Goal: Task Accomplishment & Management: Complete application form

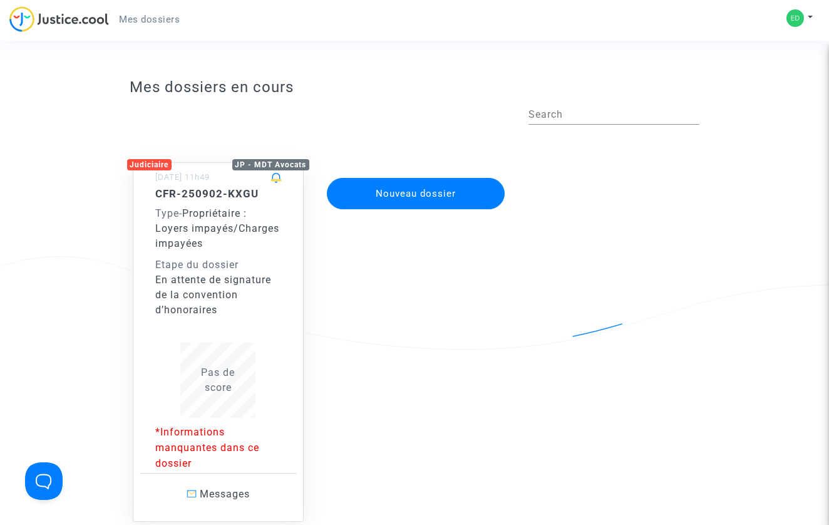
click at [220, 272] on div "En attente de signature de la convention d’honoraires" at bounding box center [218, 294] width 126 height 45
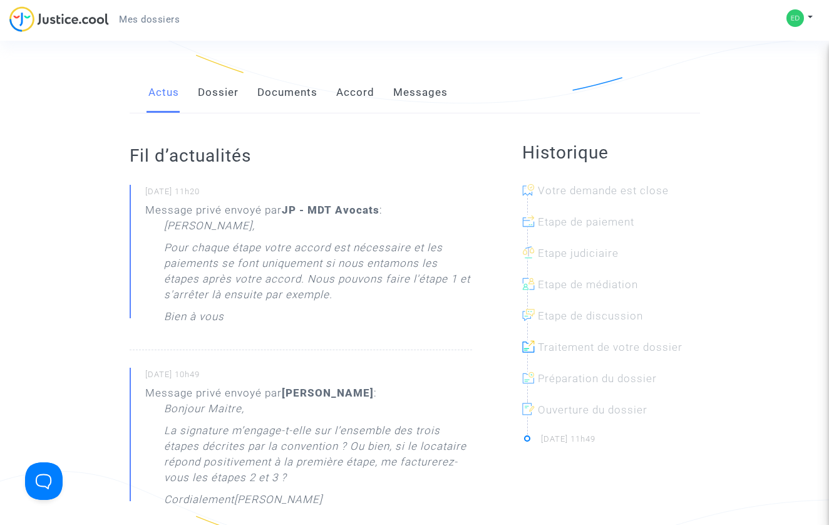
scroll to position [282, 0]
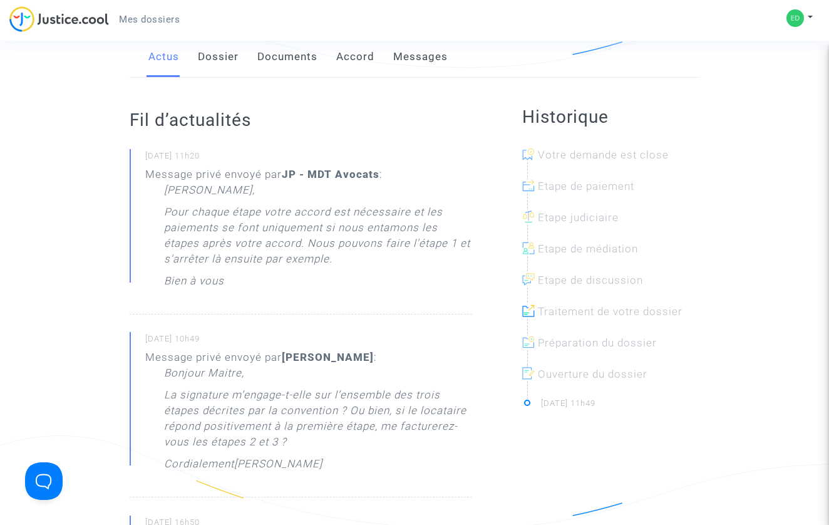
click at [432, 58] on link "Messages" at bounding box center [420, 56] width 54 height 41
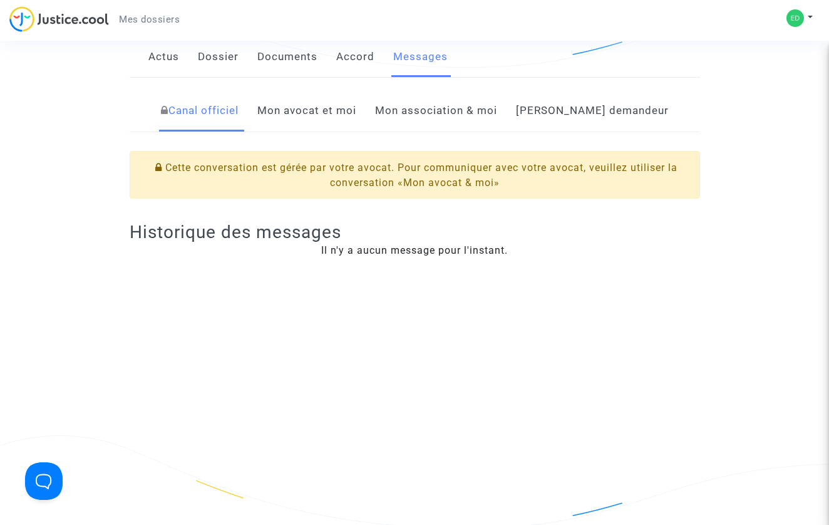
click at [356, 119] on link "Mon avocat et moi" at bounding box center [306, 110] width 99 height 41
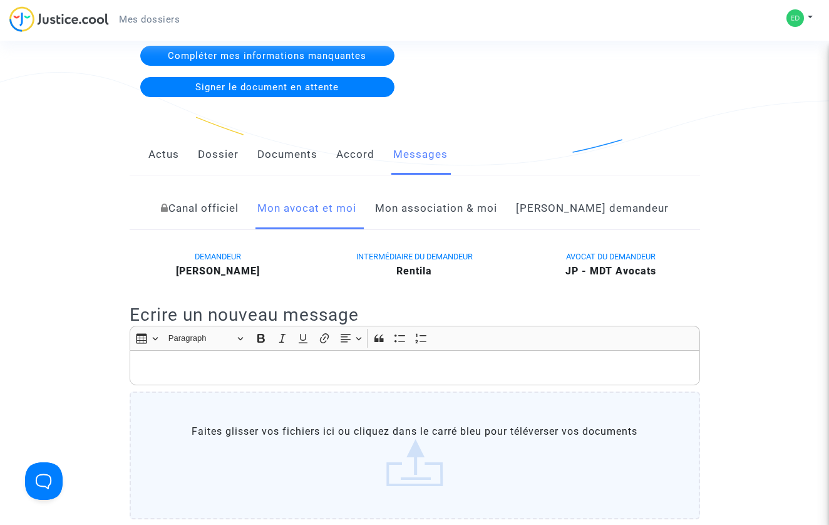
scroll to position [173, 0]
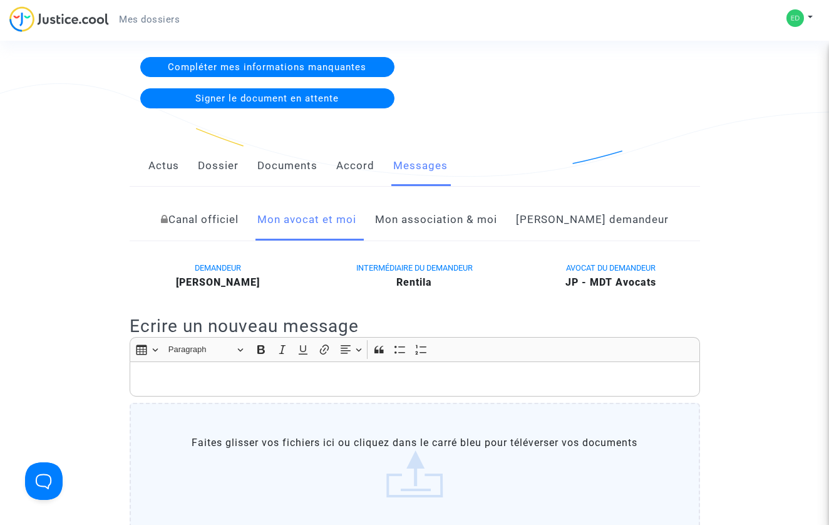
click at [428, 220] on link "Mon association & moi" at bounding box center [436, 219] width 122 height 41
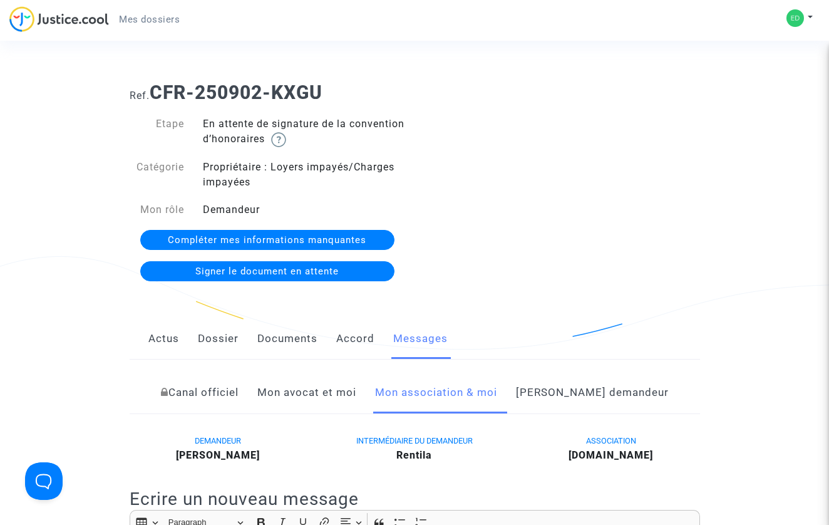
click at [352, 324] on link "Accord" at bounding box center [355, 338] width 38 height 41
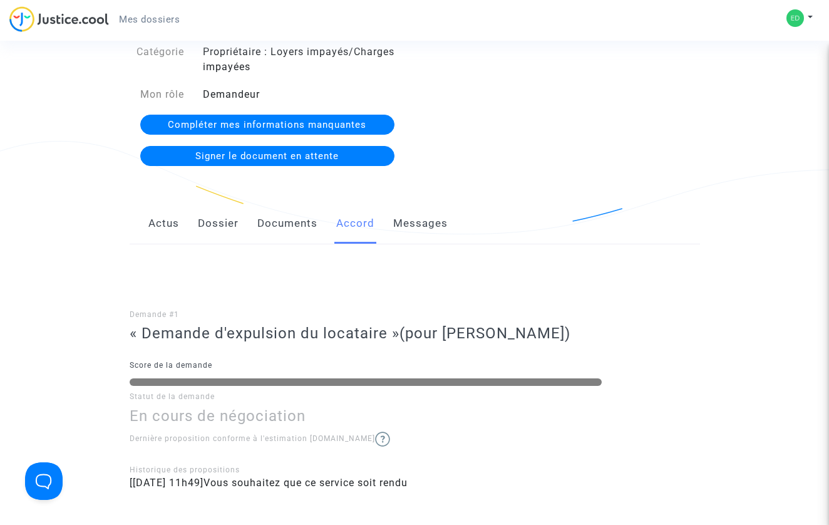
scroll to position [127, 0]
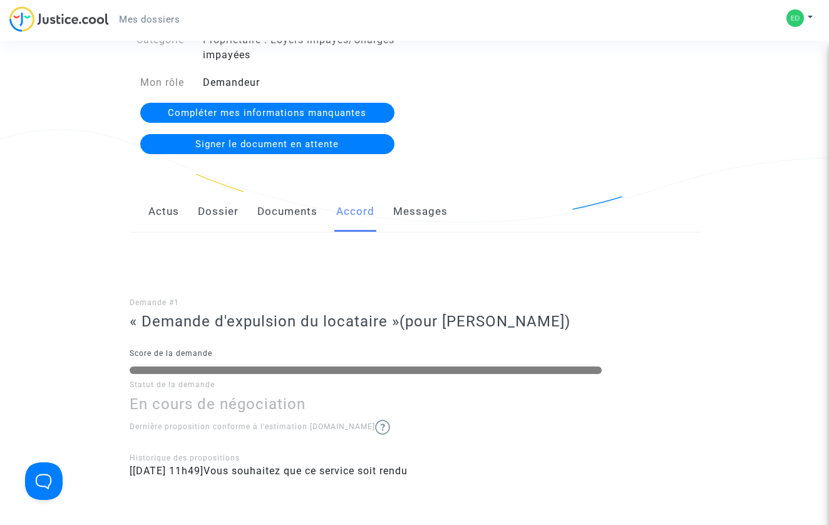
click at [416, 208] on link "Messages" at bounding box center [420, 211] width 54 height 41
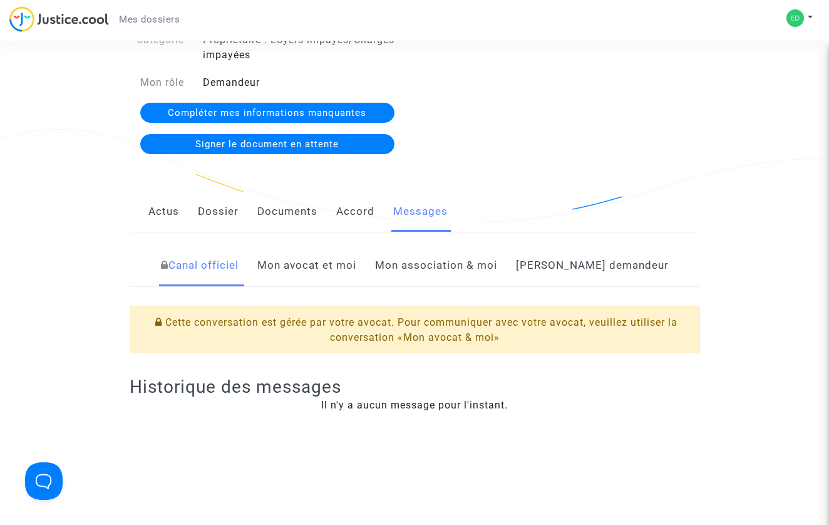
click at [162, 215] on link "Actus" at bounding box center [163, 211] width 31 height 41
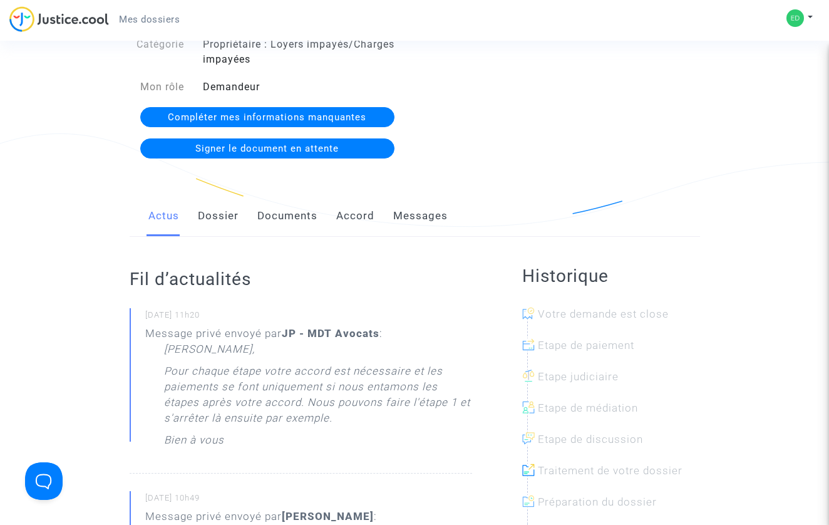
scroll to position [96, 0]
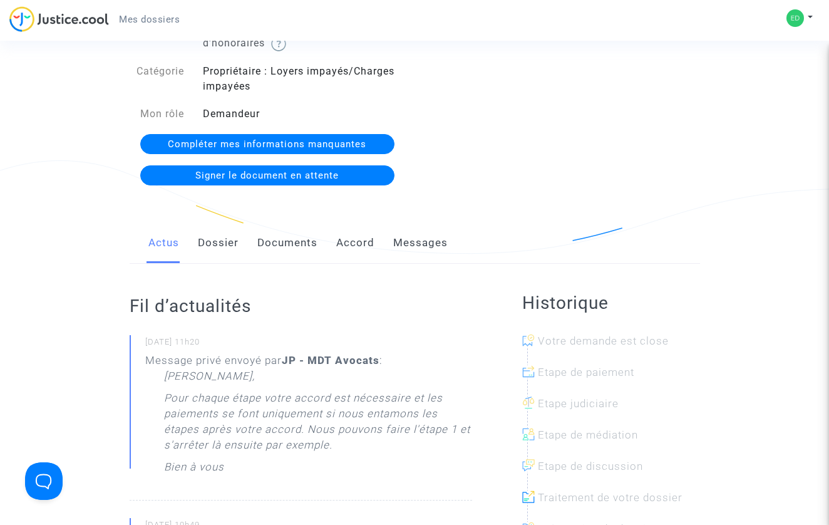
click at [213, 243] on link "Dossier" at bounding box center [218, 242] width 41 height 41
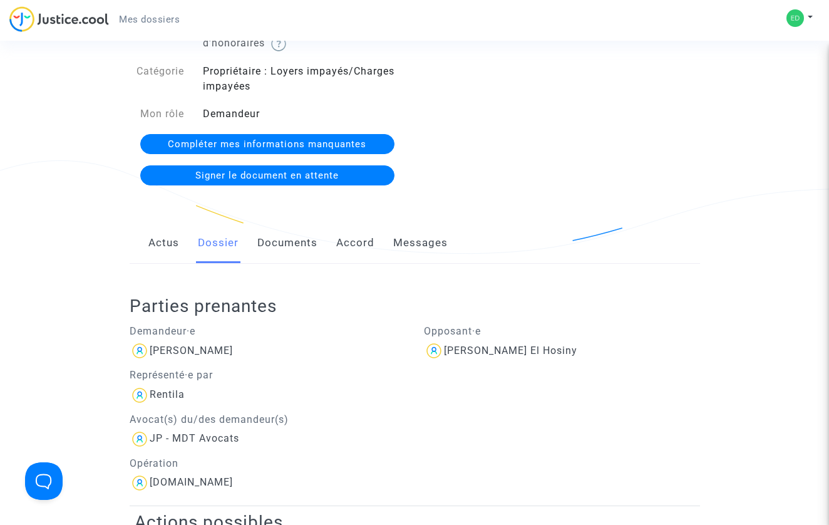
click at [299, 253] on link "Documents" at bounding box center [287, 242] width 60 height 41
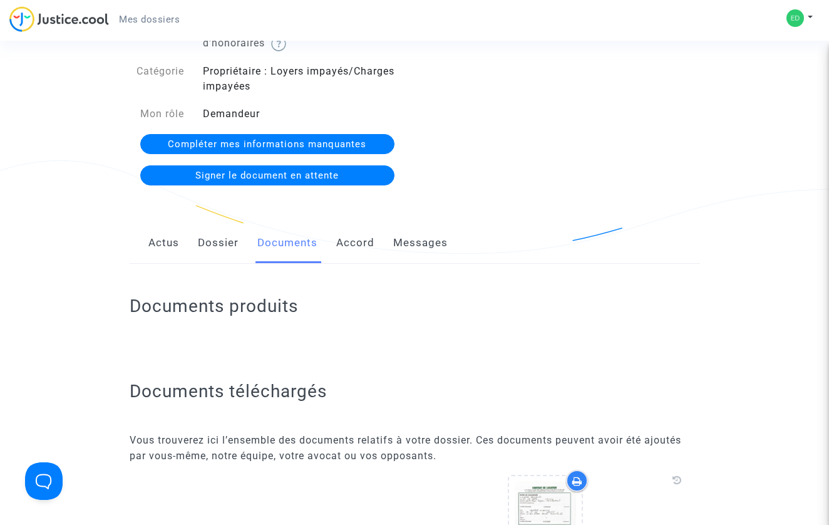
click at [358, 250] on link "Accord" at bounding box center [355, 242] width 38 height 41
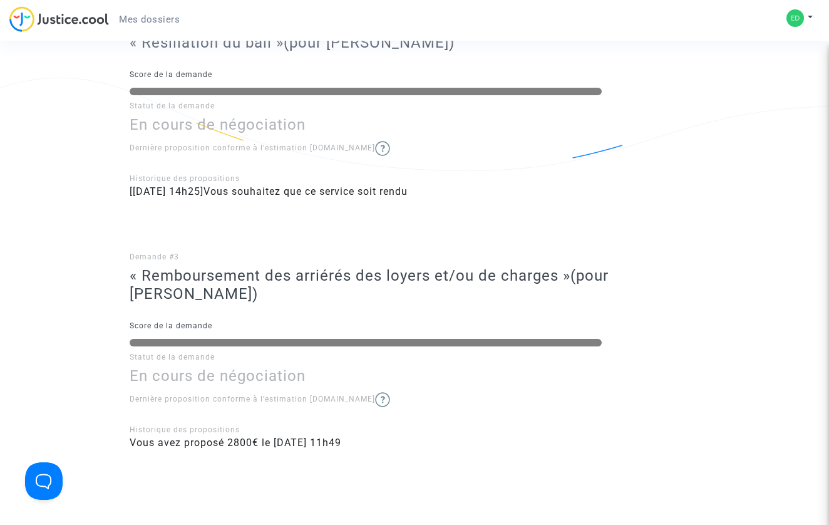
scroll to position [70, 0]
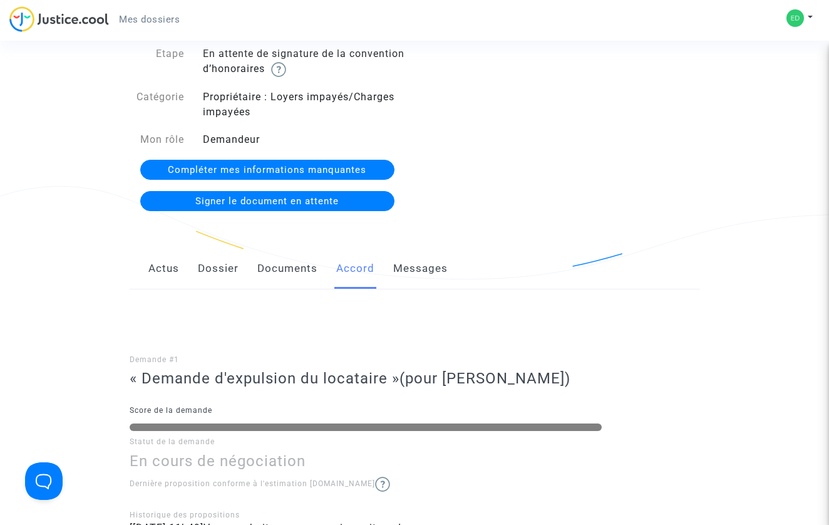
click at [420, 269] on link "Messages" at bounding box center [420, 268] width 54 height 41
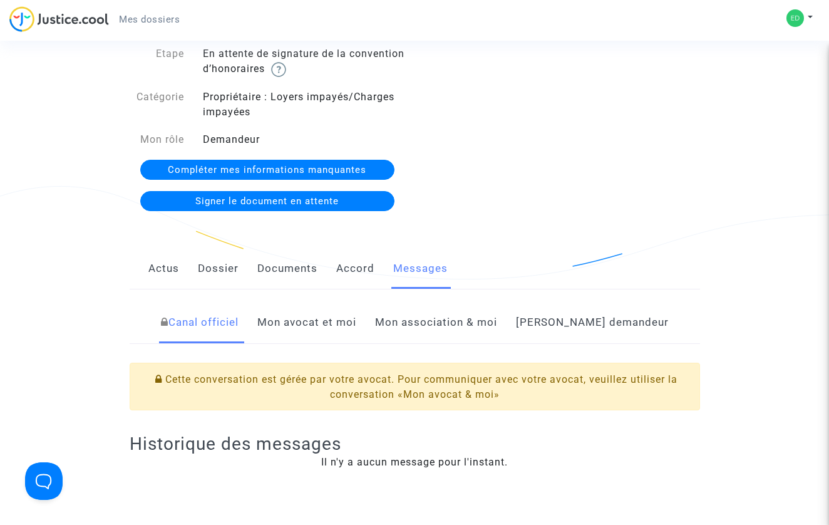
click at [351, 314] on link "Mon avocat et moi" at bounding box center [306, 322] width 99 height 41
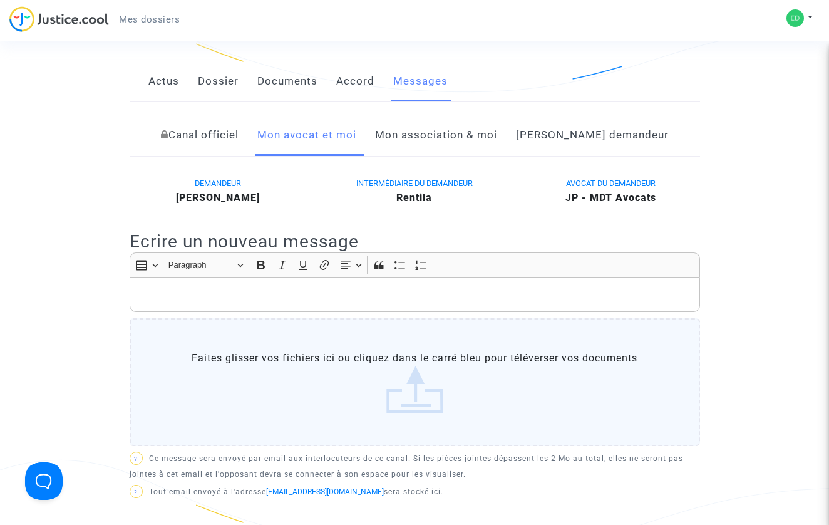
scroll to position [265, 0]
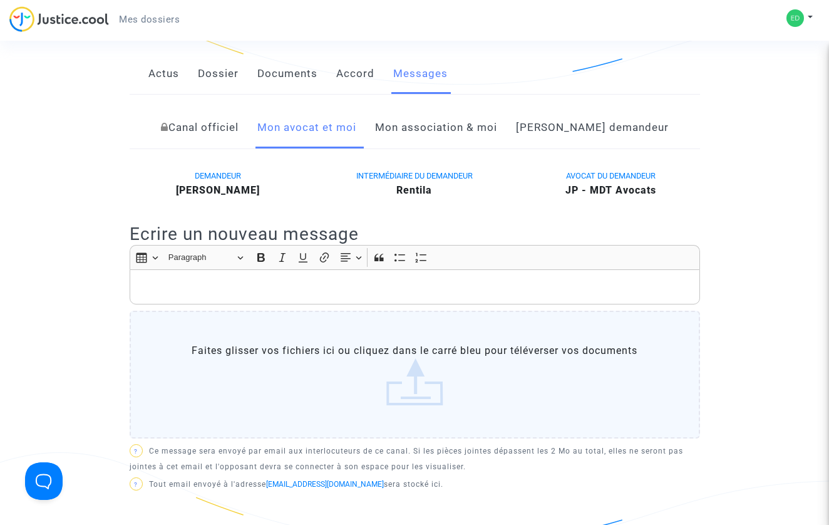
click at [225, 127] on link "Canal officiel" at bounding box center [200, 127] width 78 height 41
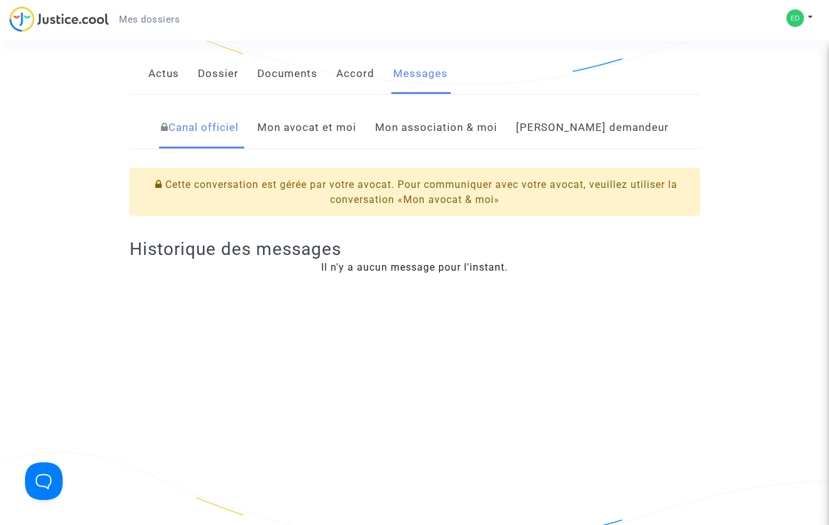
click at [309, 126] on link "Mon avocat et moi" at bounding box center [306, 127] width 99 height 41
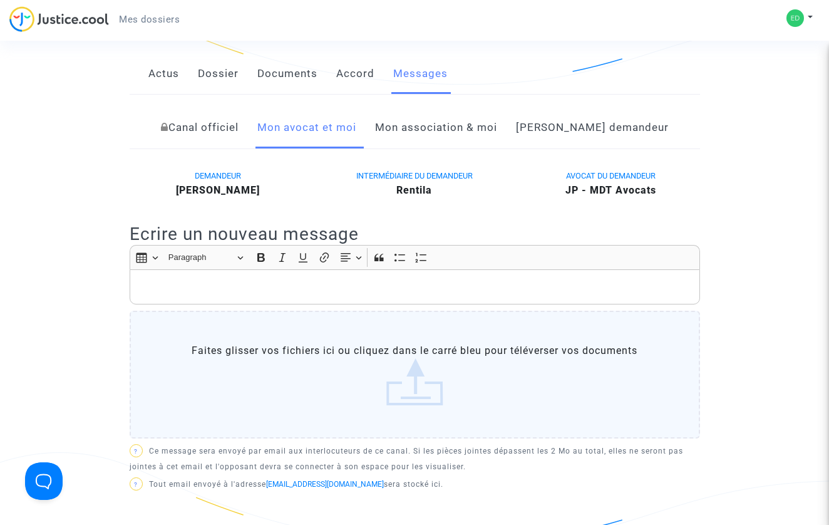
click at [278, 289] on p "Rich Text Editor, main" at bounding box center [414, 287] width 557 height 16
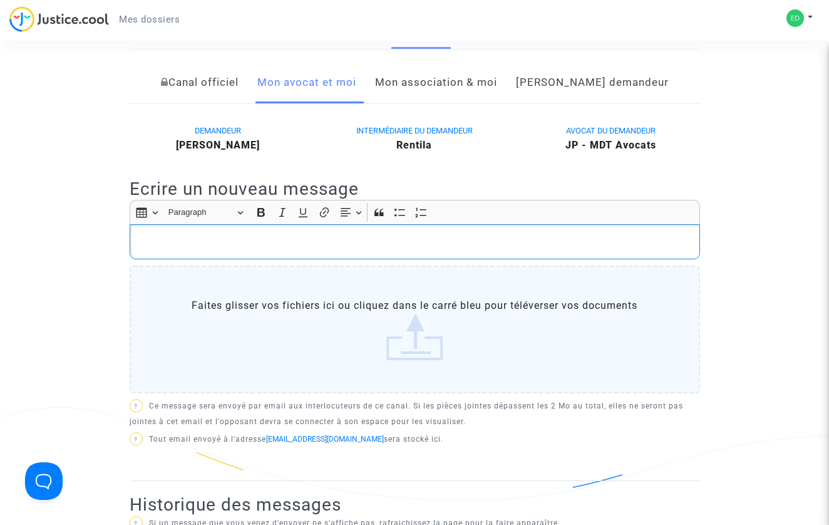
scroll to position [295, 0]
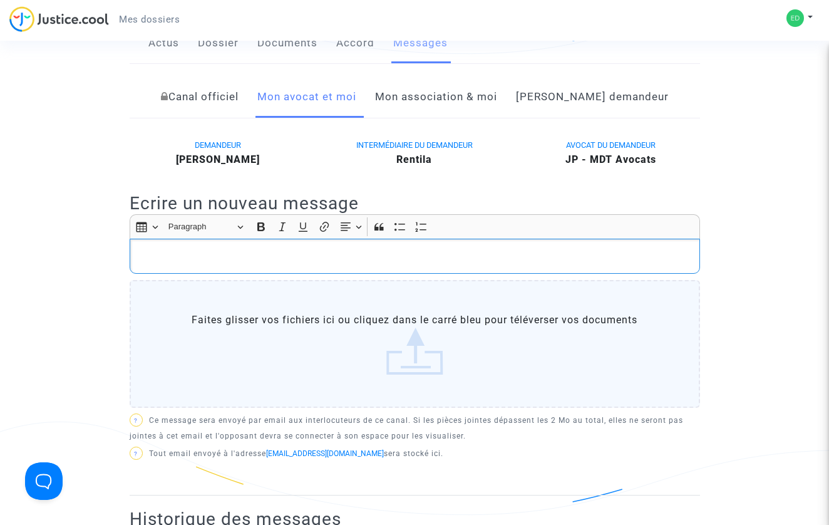
click at [445, 94] on link "Mon association & moi" at bounding box center [436, 96] width 122 height 41
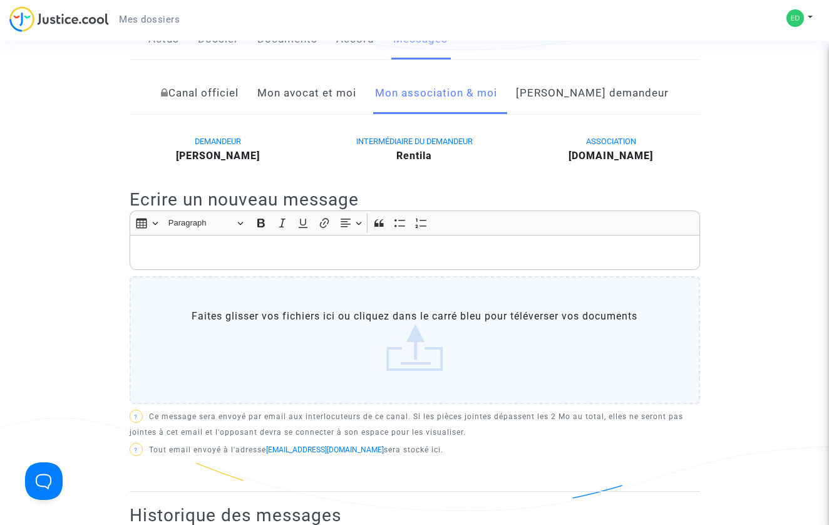
scroll to position [296, 0]
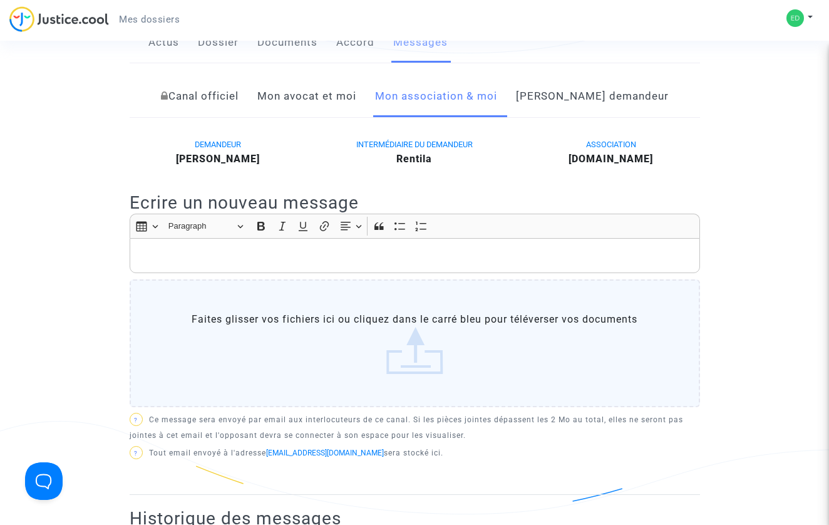
click at [589, 93] on link "[PERSON_NAME] demandeur" at bounding box center [592, 96] width 153 height 41
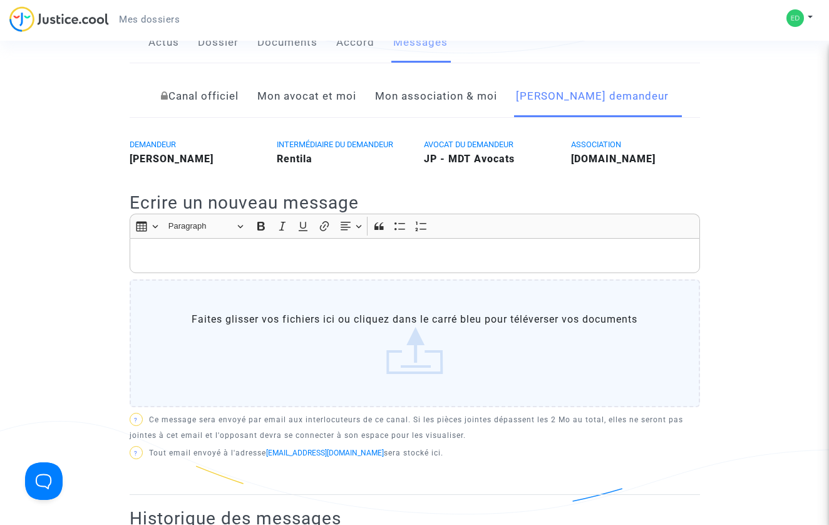
click at [470, 249] on p "Rich Text Editor, main" at bounding box center [414, 256] width 557 height 16
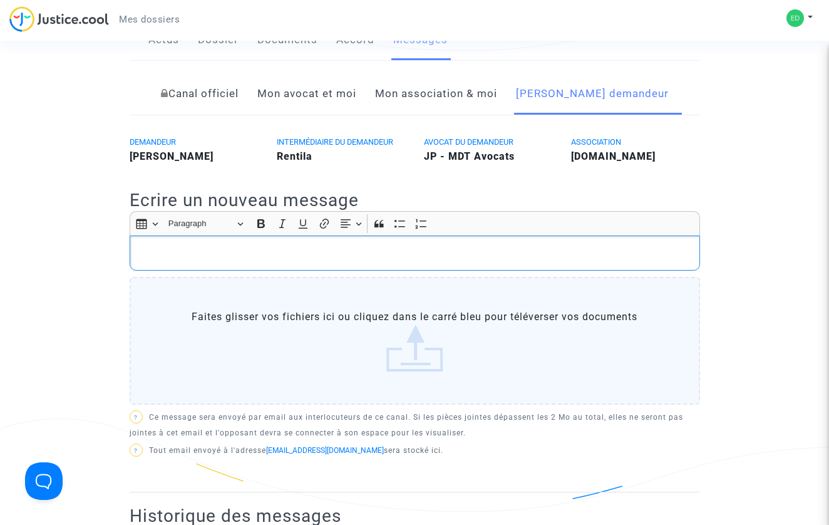
scroll to position [299, 0]
click at [441, 93] on link "Mon association & moi" at bounding box center [436, 93] width 122 height 41
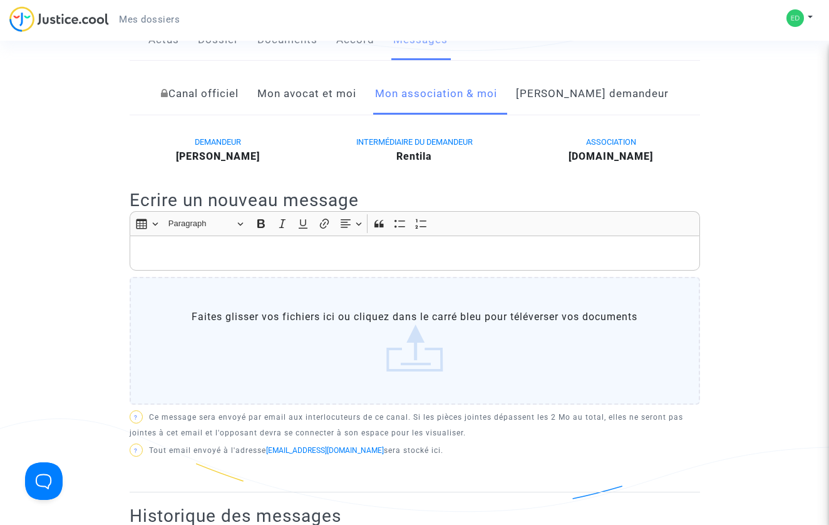
click at [356, 91] on link "Mon avocat et moi" at bounding box center [306, 93] width 99 height 41
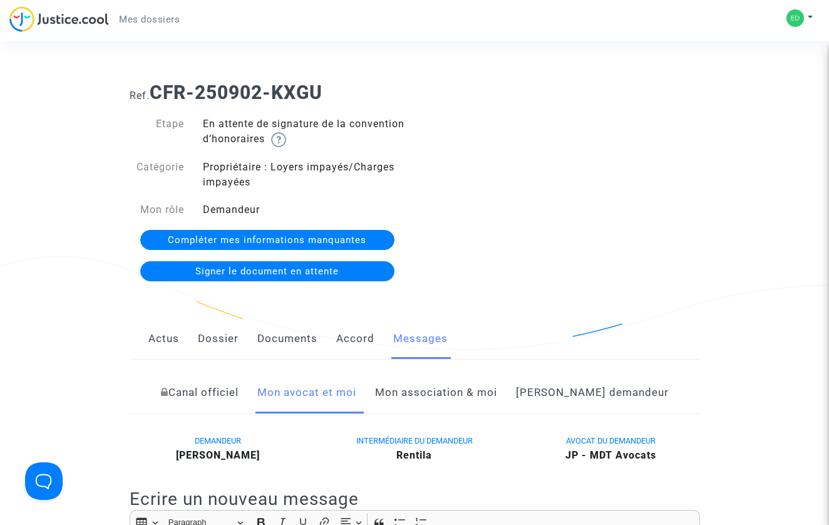
click at [342, 340] on link "Accord" at bounding box center [355, 338] width 38 height 41
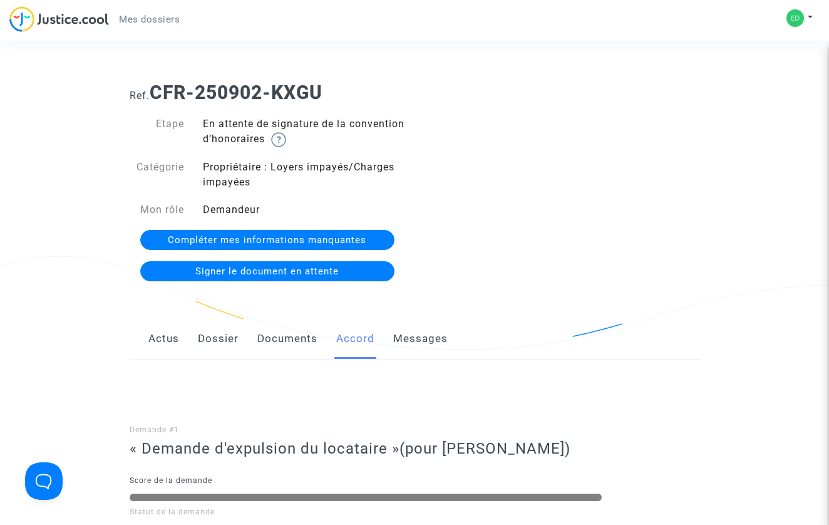
click at [272, 335] on link "Documents" at bounding box center [287, 338] width 60 height 41
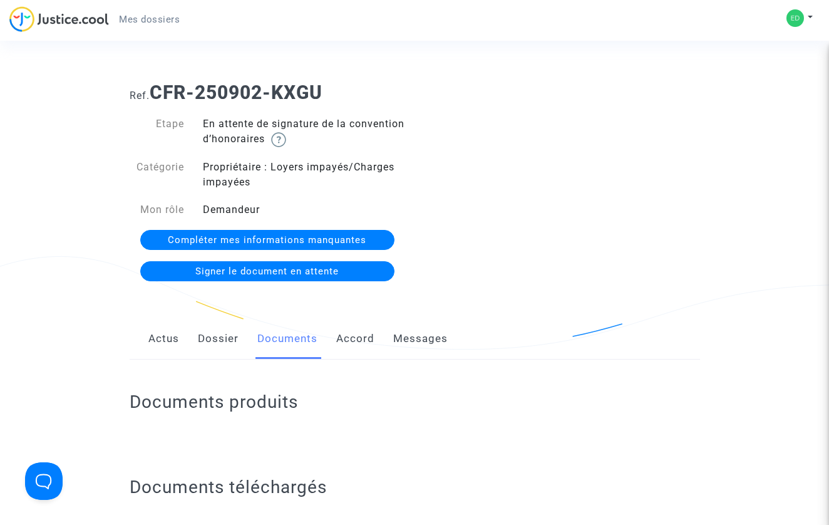
click at [200, 345] on link "Dossier" at bounding box center [218, 338] width 41 height 41
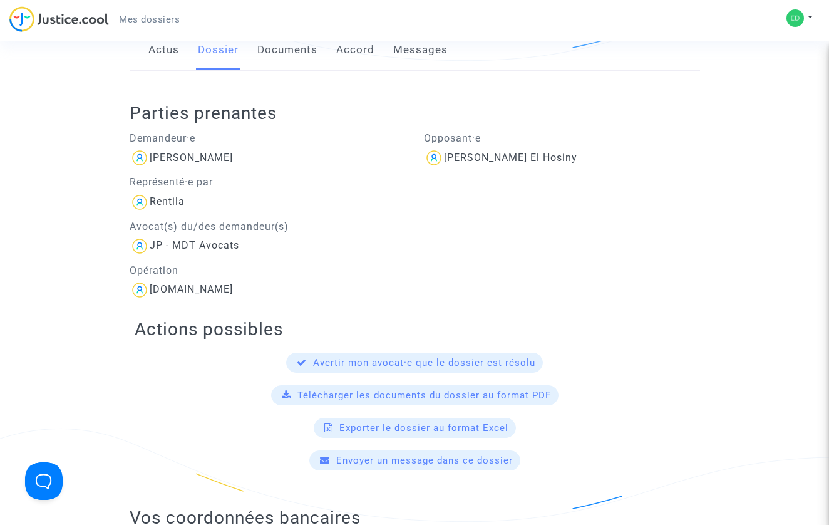
scroll to position [89, 0]
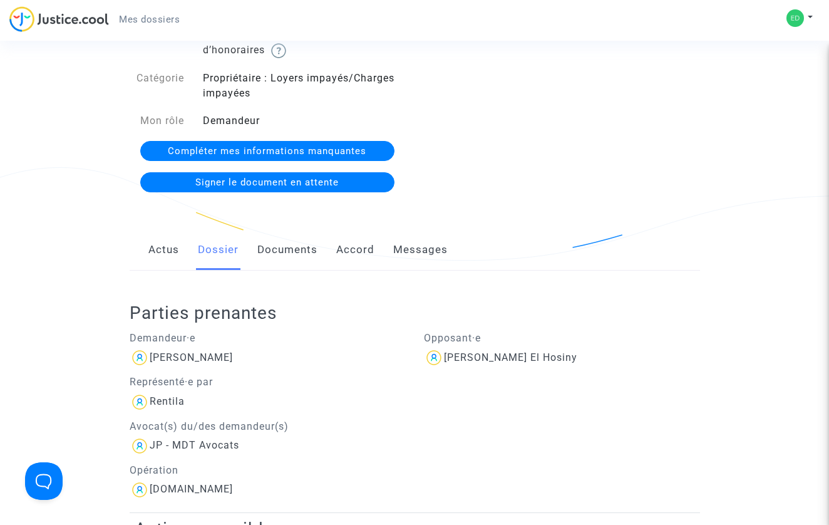
click at [167, 250] on link "Actus" at bounding box center [163, 249] width 31 height 41
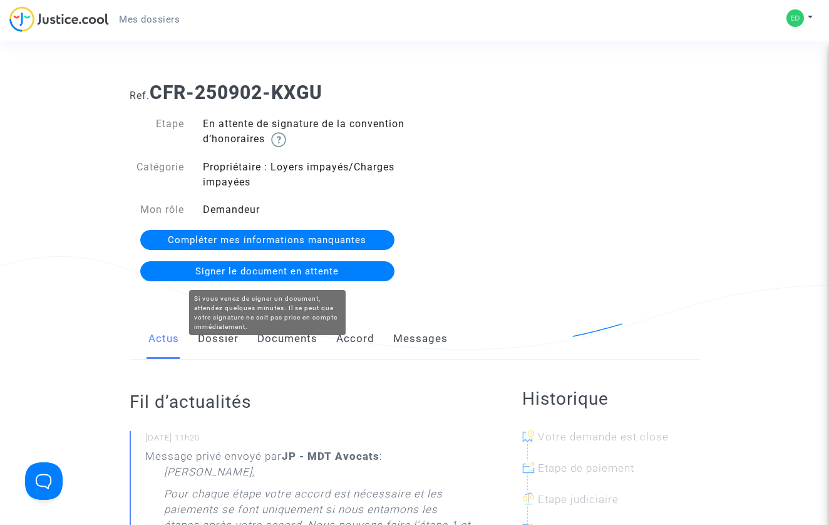
click at [319, 269] on span "Signer le document en attente" at bounding box center [266, 270] width 143 height 11
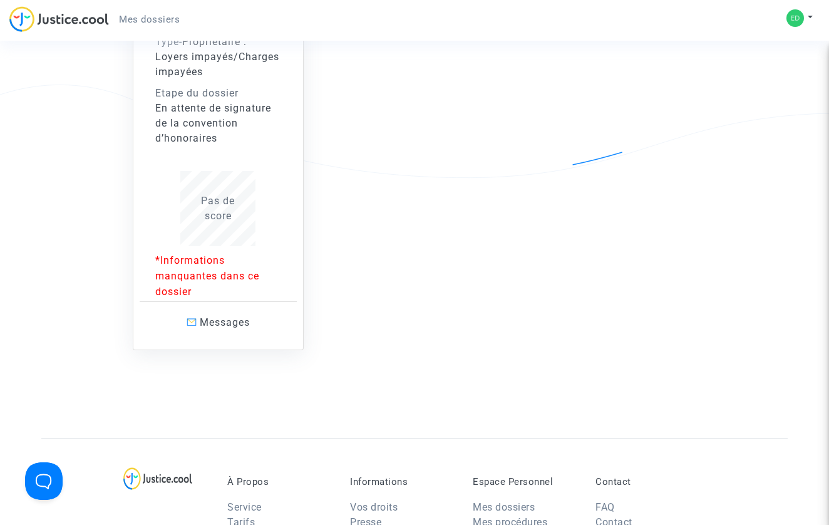
click at [206, 274] on p "*Informations manquantes dans ce dossier" at bounding box center [218, 275] width 126 height 47
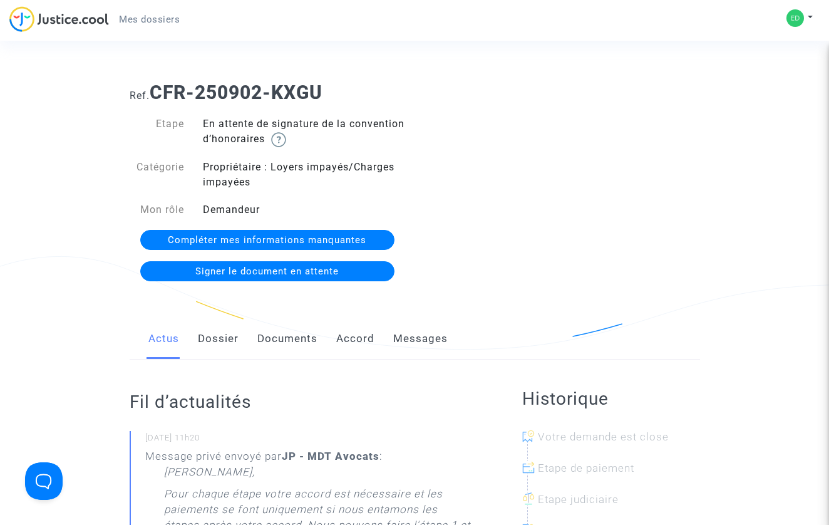
click at [155, 19] on span "Mes dossiers" at bounding box center [149, 19] width 61 height 11
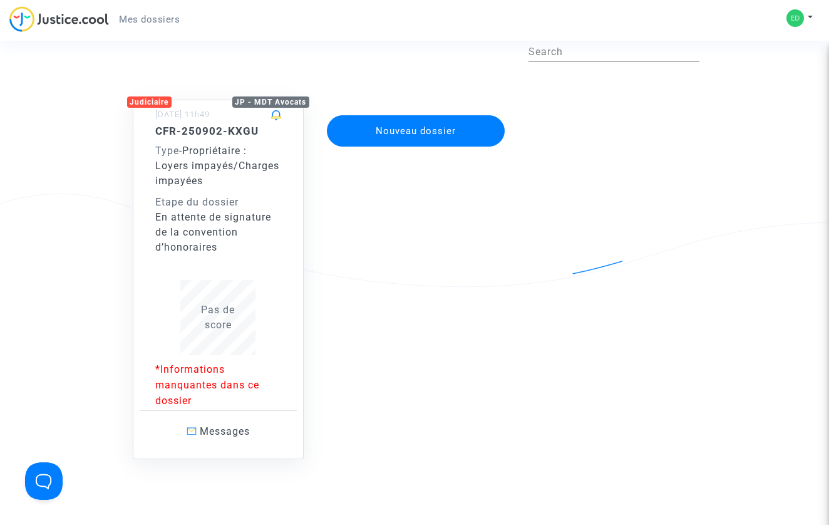
scroll to position [67, 0]
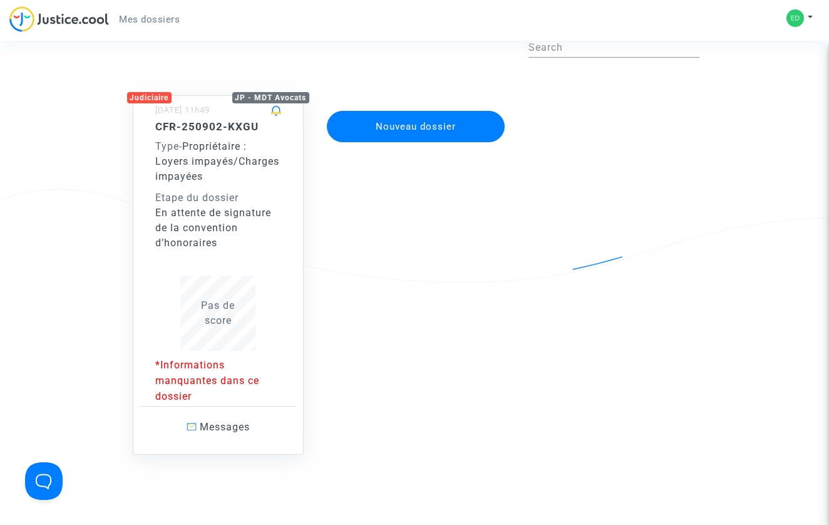
click at [201, 371] on p "*Informations manquantes dans ce dossier" at bounding box center [218, 380] width 126 height 47
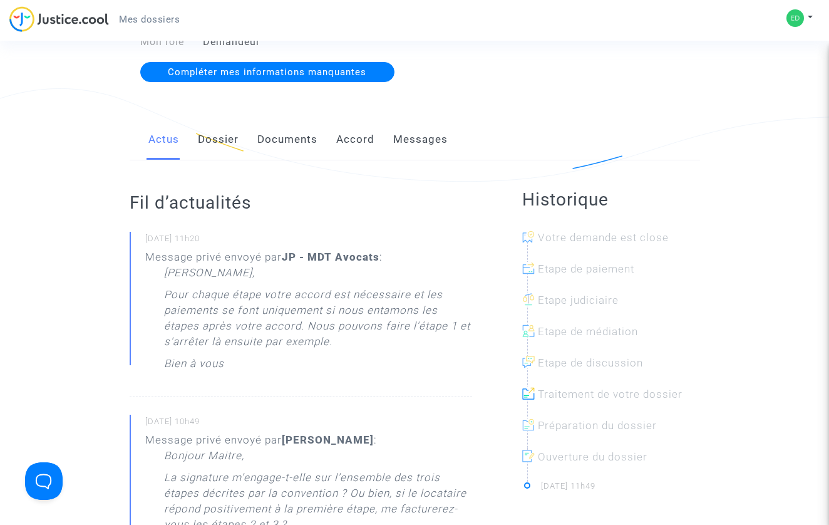
scroll to position [149, 0]
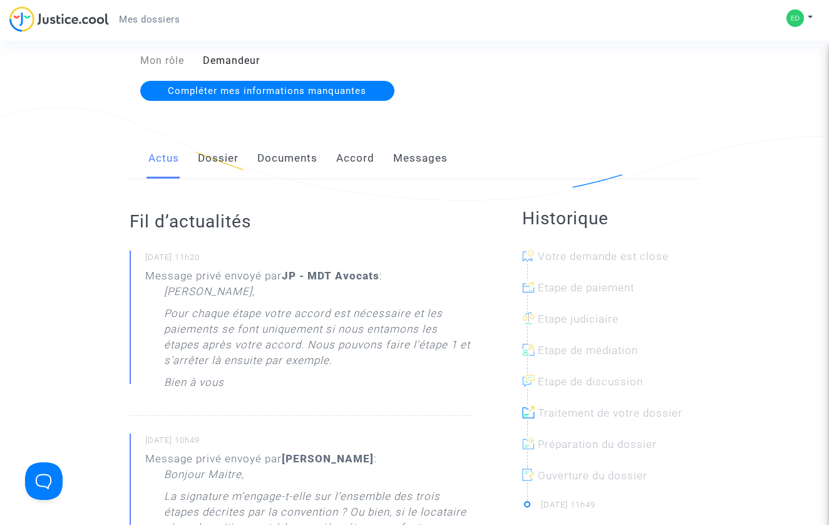
click at [280, 162] on link "Documents" at bounding box center [287, 158] width 60 height 41
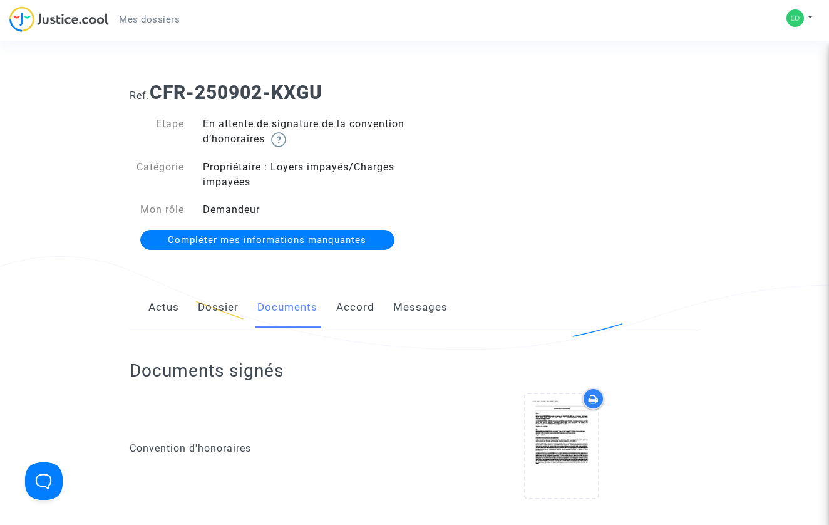
click at [332, 314] on div "Actus Dossier Documents Accord Messages" at bounding box center [415, 308] width 570 height 42
click at [350, 314] on link "Accord" at bounding box center [355, 307] width 38 height 41
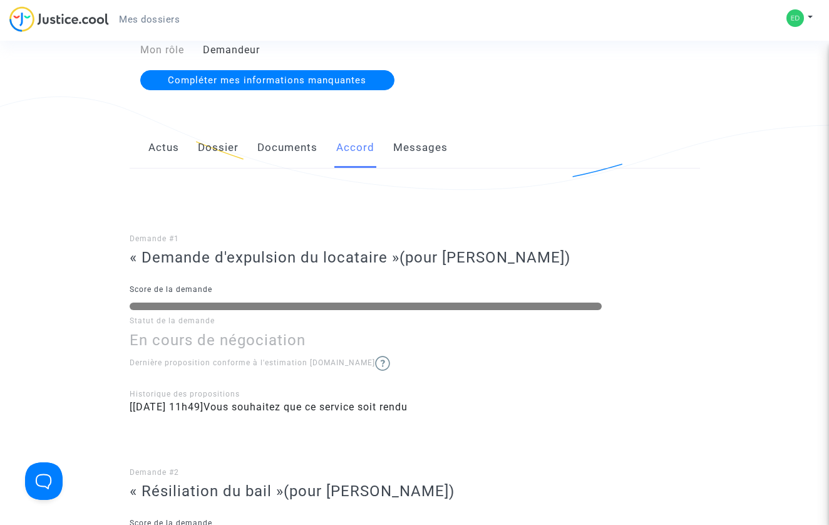
scroll to position [130, 0]
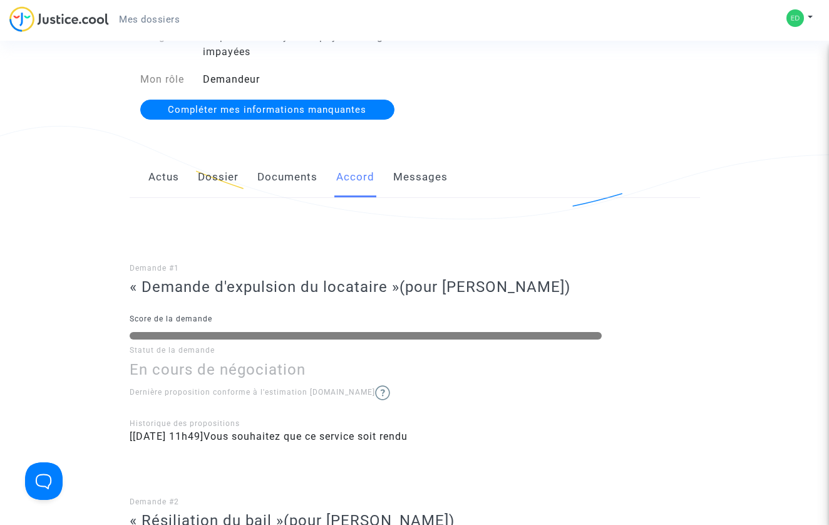
click at [412, 171] on link "Messages" at bounding box center [420, 177] width 54 height 41
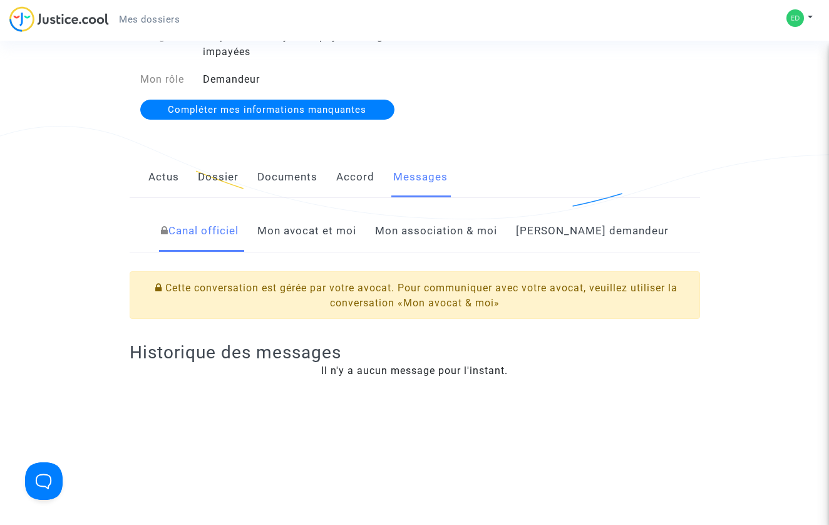
click at [196, 171] on div "Actus Dossier Documents Accord Messages" at bounding box center [415, 178] width 570 height 42
click at [214, 181] on link "Dossier" at bounding box center [218, 177] width 41 height 41
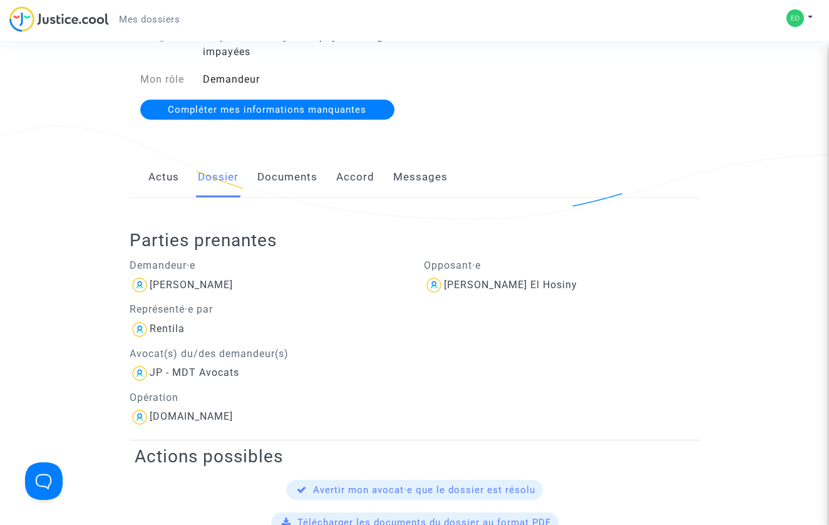
click at [162, 181] on link "Actus" at bounding box center [163, 177] width 31 height 41
